Goal: Information Seeking & Learning: Learn about a topic

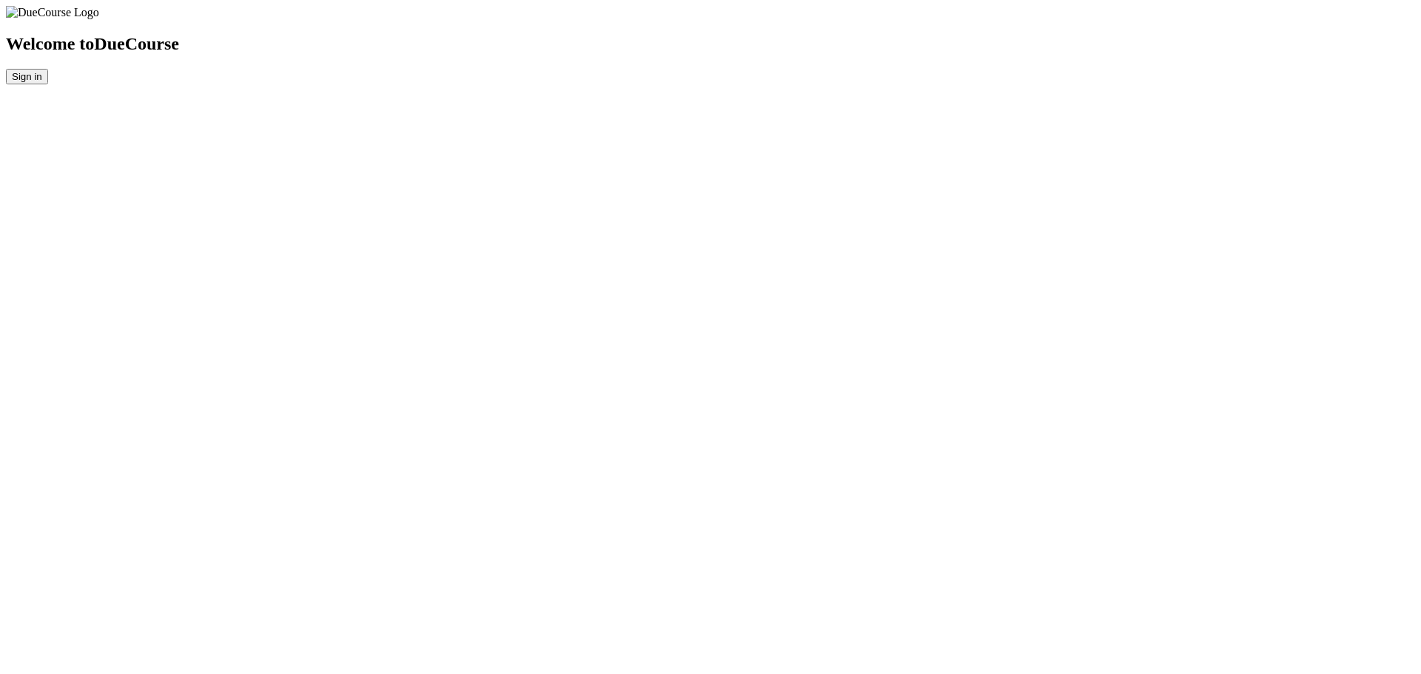
click at [48, 84] on button "Sign in" at bounding box center [27, 77] width 42 height 16
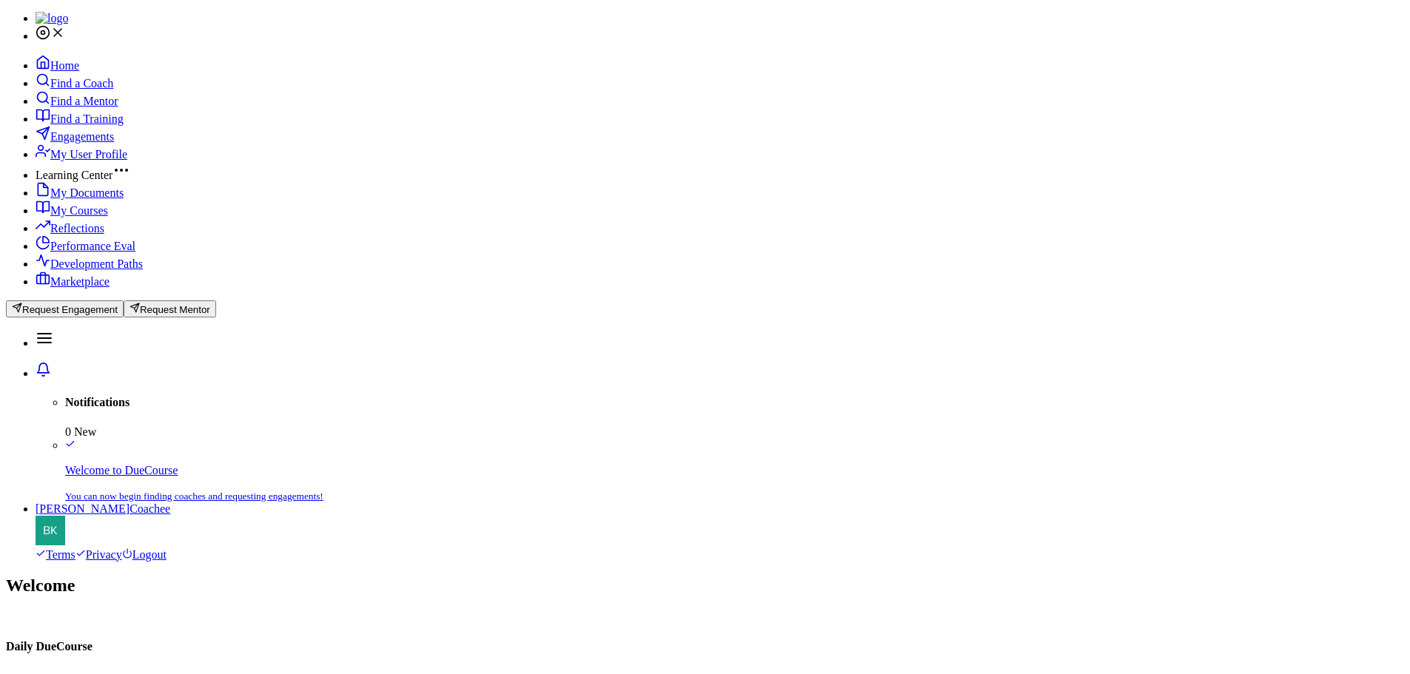
click at [108, 217] on link "My Courses" at bounding box center [72, 210] width 73 height 13
click at [124, 199] on span "My Documents" at bounding box center [86, 192] width 73 height 13
click at [127, 161] on span "My User Profile" at bounding box center [88, 154] width 77 height 13
click at [114, 143] on span "Engagements" at bounding box center [82, 136] width 64 height 13
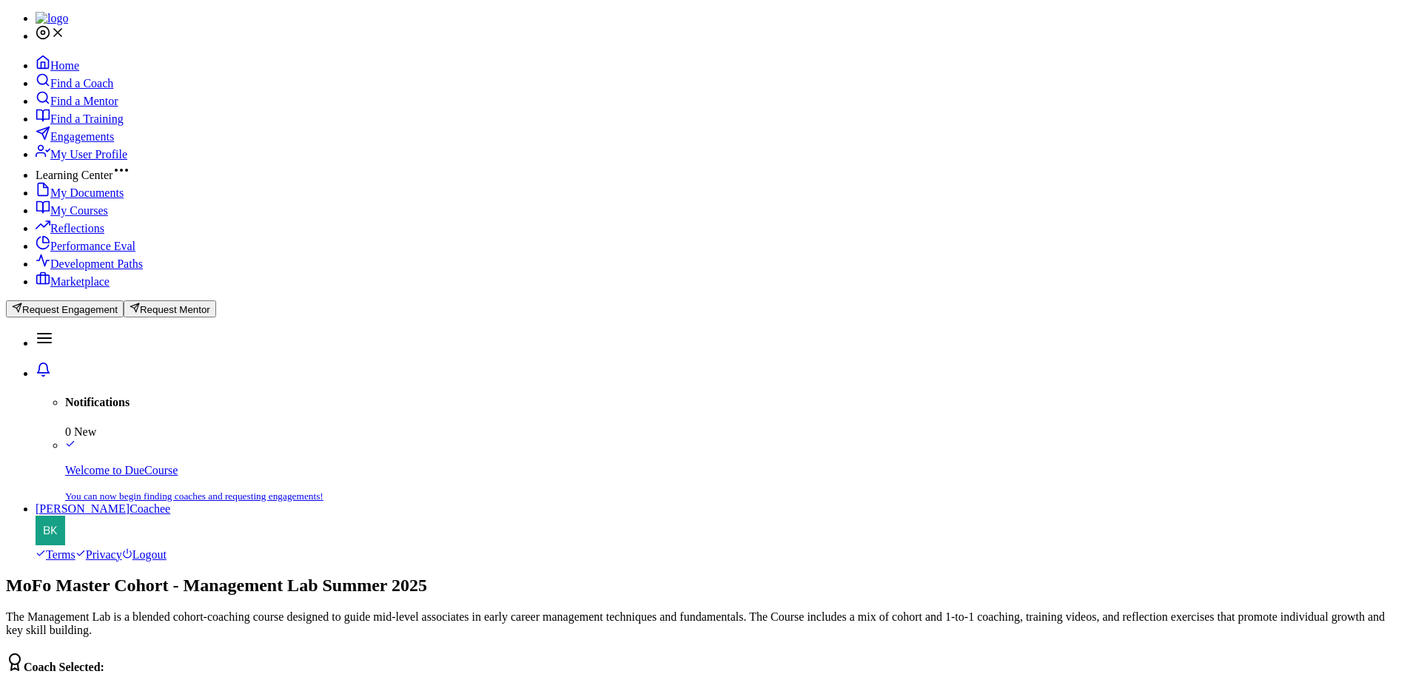
click at [108, 217] on link "My Courses" at bounding box center [72, 210] width 73 height 13
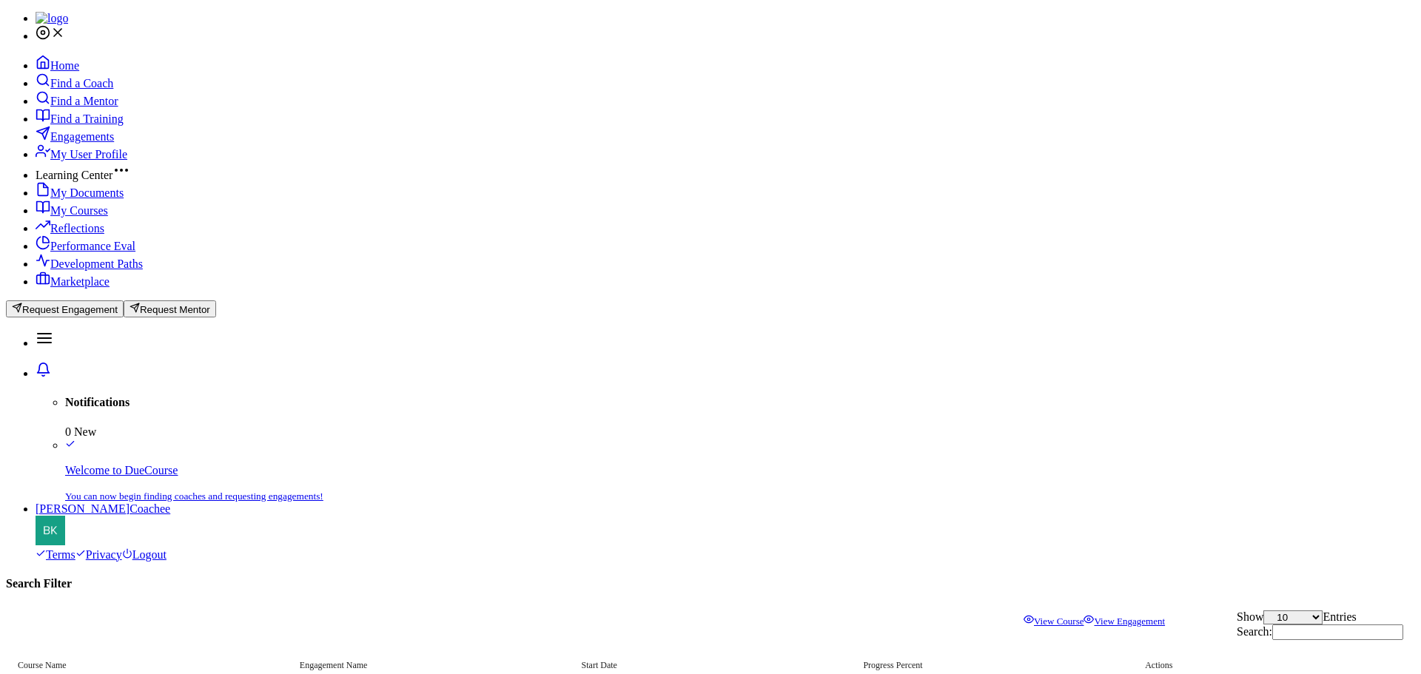
click at [1083, 616] on link "View Course" at bounding box center [1053, 621] width 60 height 11
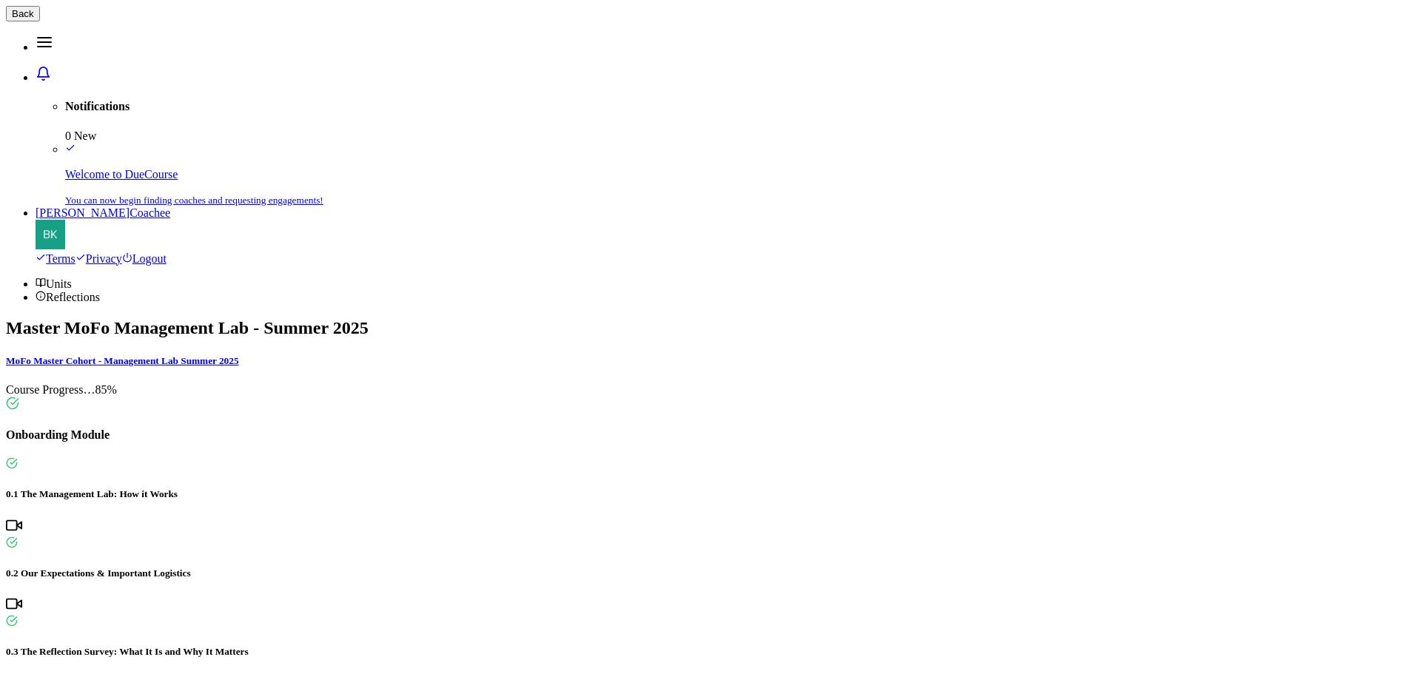
scroll to position [2040, 0]
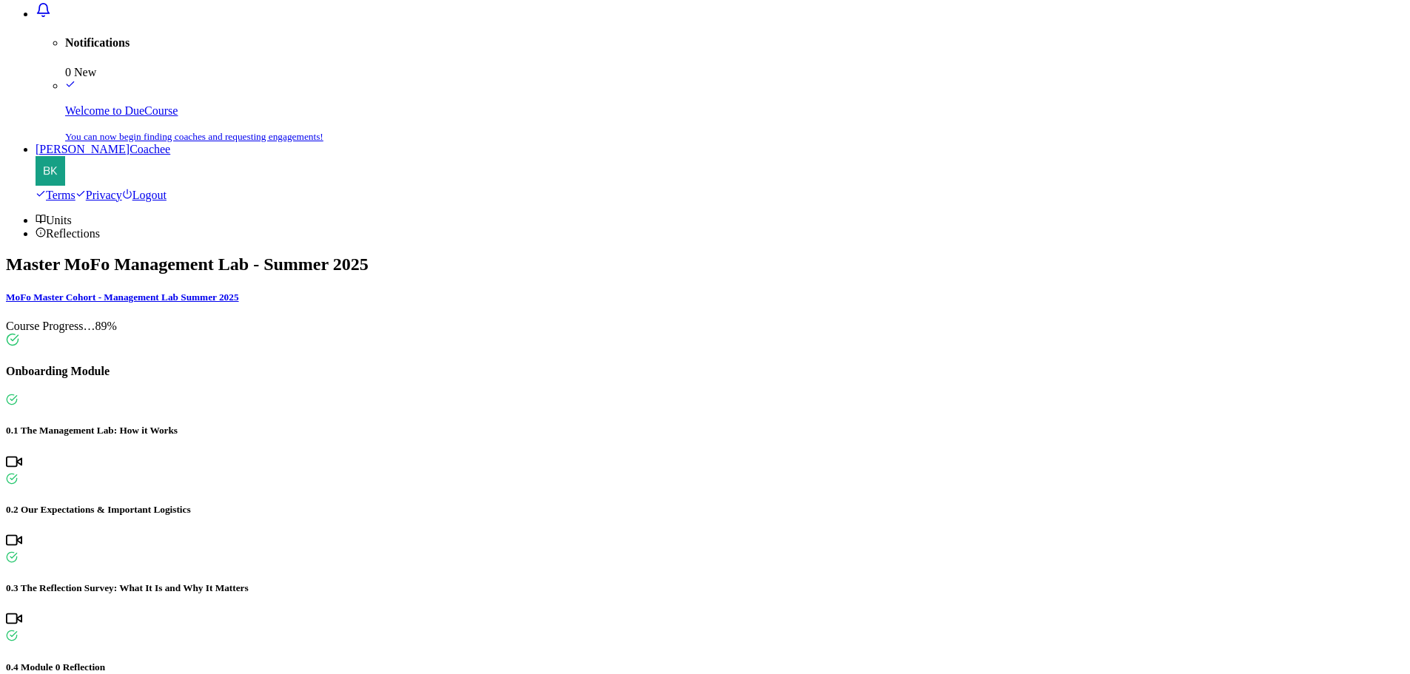
scroll to position [119, 0]
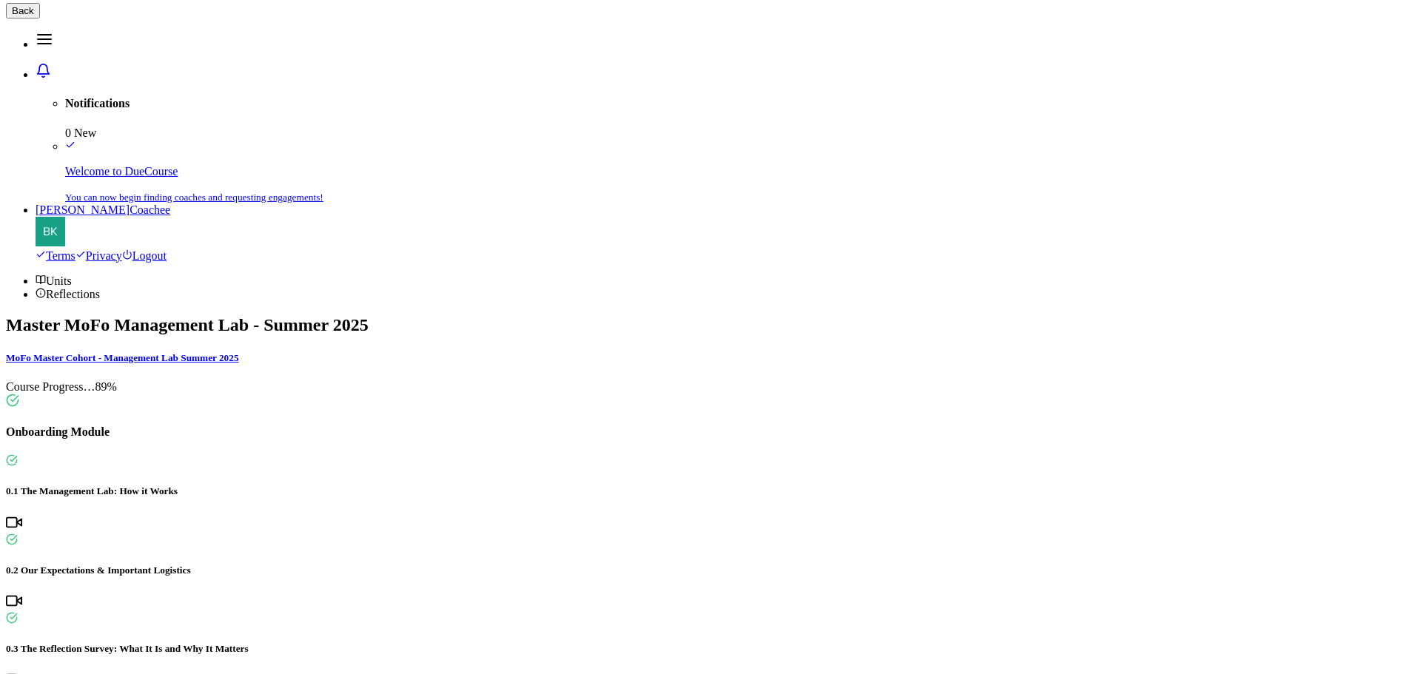
scroll to position [0, 0]
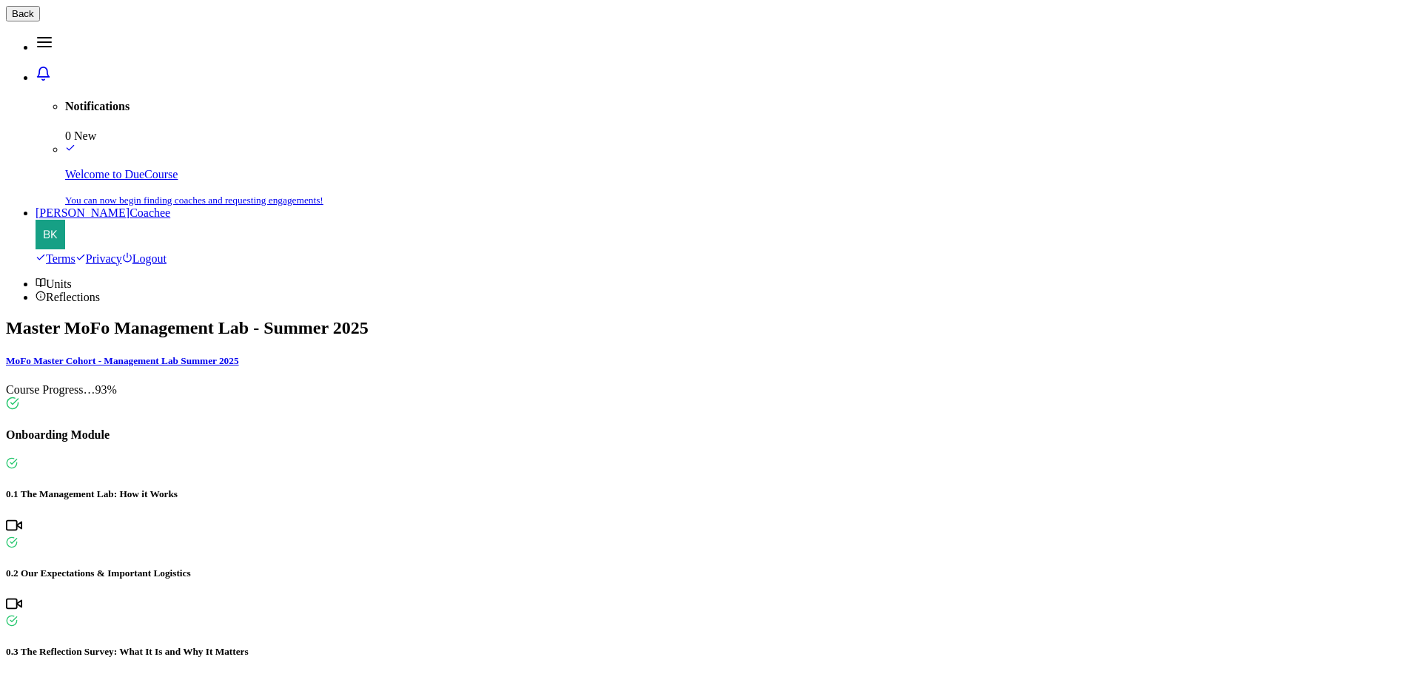
radio input "true"
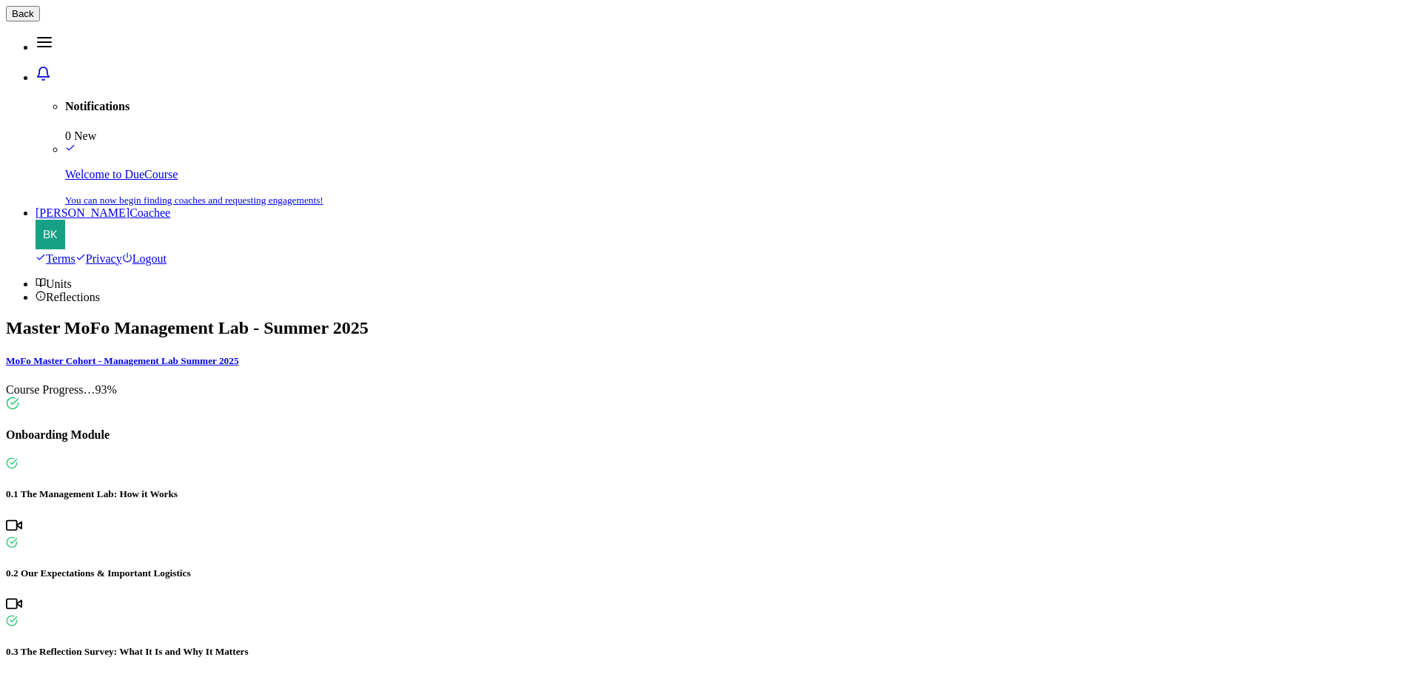
type textarea "I'm starting to work more efficiently."
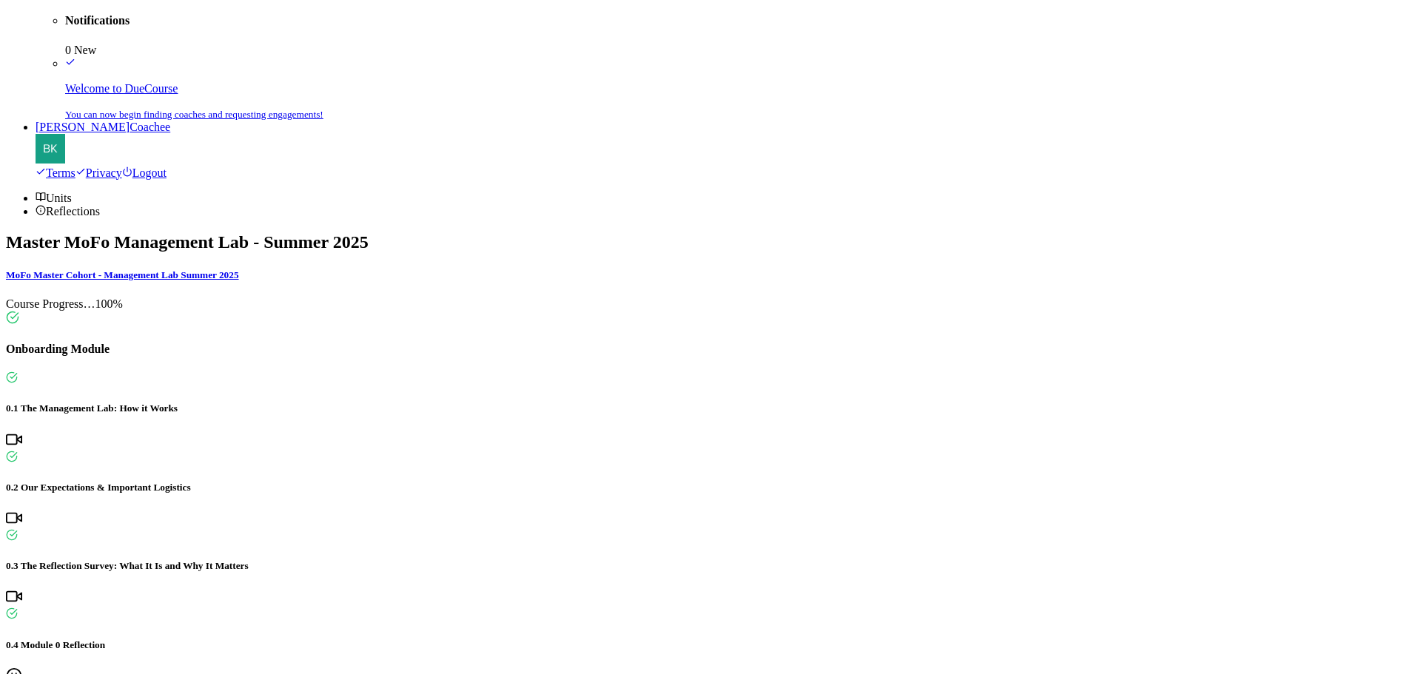
scroll to position [119, 0]
